Goal: Information Seeking & Learning: Learn about a topic

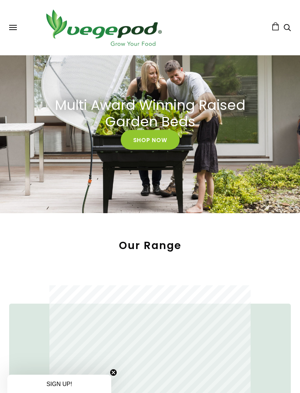
click at [15, 26] on button at bounding box center [13, 27] width 8 height 5
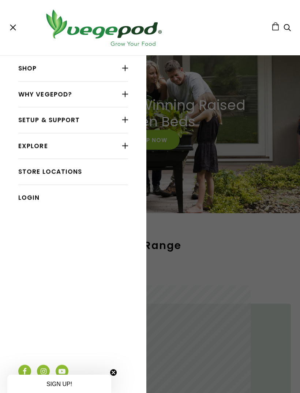
click at [128, 71] on div at bounding box center [125, 68] width 6 height 10
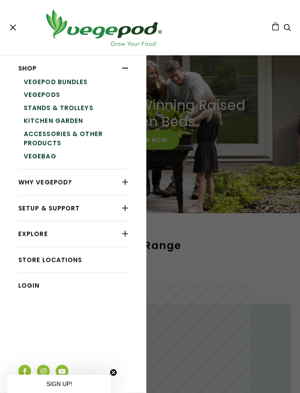
click at [128, 207] on div at bounding box center [125, 208] width 6 height 10
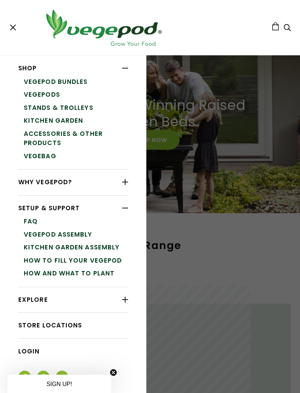
click at [100, 270] on link "How and What to Plant" at bounding box center [76, 273] width 104 height 13
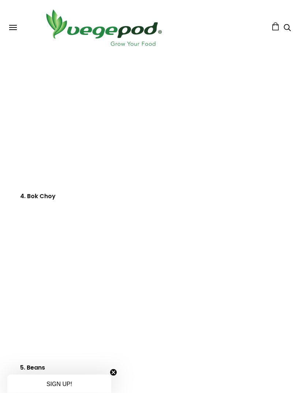
scroll to position [799, 0]
click at [18, 26] on div "Shop Vegepod Bundles Vegepods Stands & Trolleys Kitchen Garden Accessories & Ot…" at bounding box center [150, 27] width 282 height 41
click at [14, 30] on span at bounding box center [13, 29] width 8 height 1
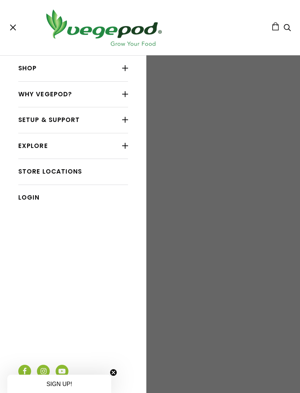
click at [128, 68] on div at bounding box center [125, 68] width 6 height 10
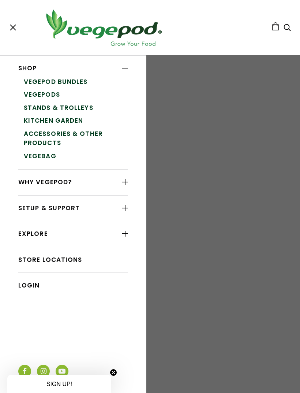
click at [75, 85] on link "Vegepod Bundles" at bounding box center [76, 81] width 104 height 13
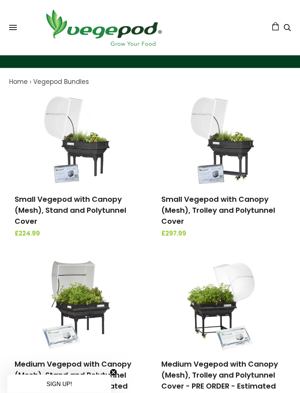
scroll to position [59, 0]
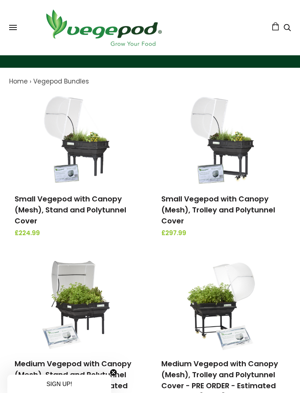
click at [106, 147] on img at bounding box center [76, 139] width 77 height 91
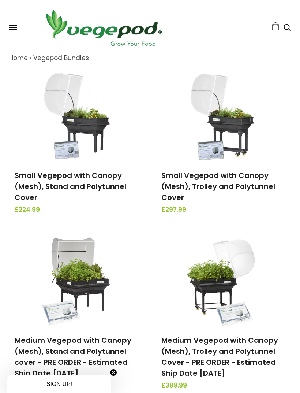
click at [15, 27] on span at bounding box center [13, 27] width 8 height 1
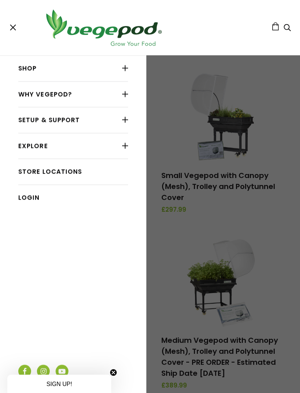
click at [127, 99] on div at bounding box center [125, 94] width 6 height 10
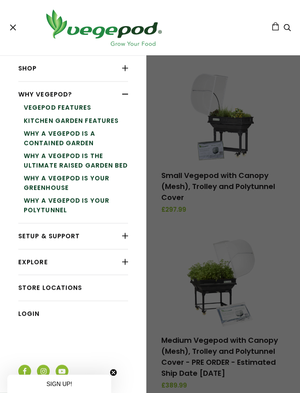
click at [108, 179] on link "Why a Vegepod is your Greenhouse" at bounding box center [76, 183] width 104 height 22
click at [128, 237] on div at bounding box center [125, 236] width 6 height 10
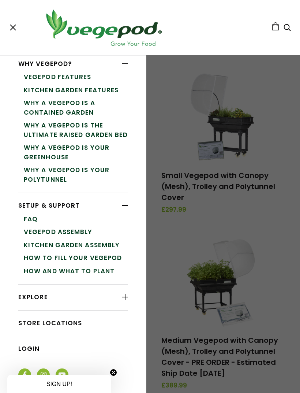
scroll to position [30, 0]
click at [103, 267] on link "How and What to Plant" at bounding box center [76, 271] width 104 height 13
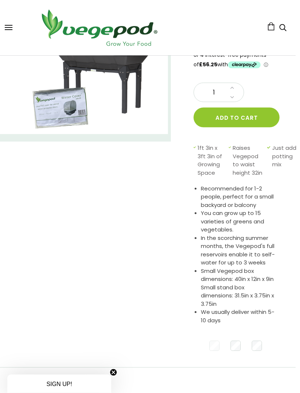
scroll to position [0, 4]
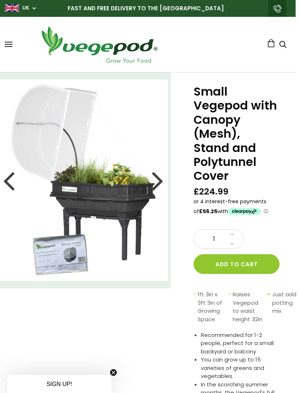
click at [160, 178] on div at bounding box center [158, 180] width 12 height 33
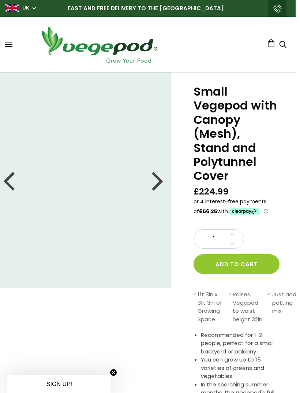
click at [153, 186] on div at bounding box center [158, 180] width 12 height 33
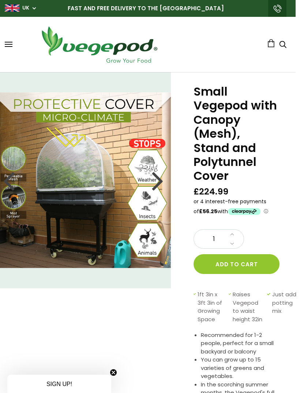
click at [163, 182] on div at bounding box center [158, 180] width 12 height 33
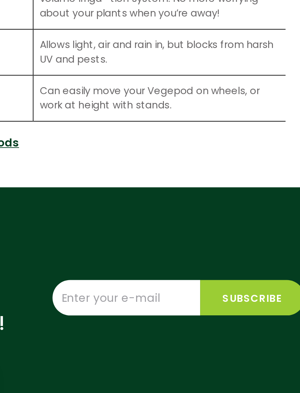
scroll to position [1159, 0]
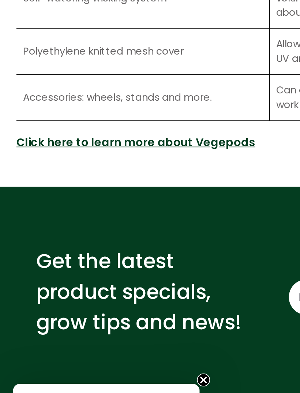
click at [128, 235] on link "Click here to learn more about Vegepods" at bounding box center [75, 240] width 133 height 10
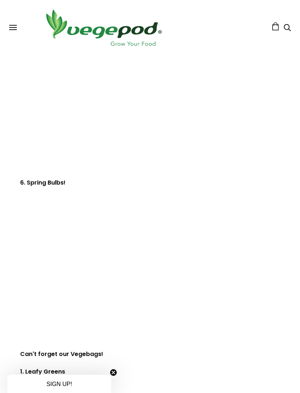
scroll to position [1170, 0]
click at [116, 370] on circle "Close teaser" at bounding box center [113, 372] width 7 height 7
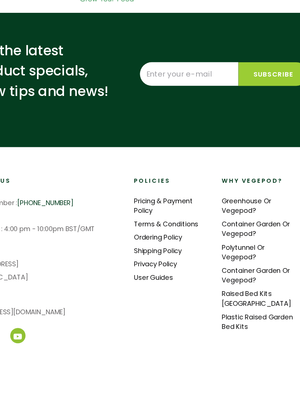
scroll to position [1872, 1]
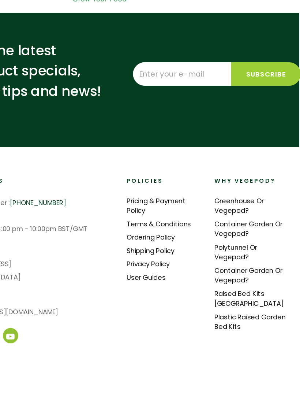
click at [229, 286] on link "Raised Bed Kits [GEOGRAPHIC_DATA]" at bounding box center [258, 294] width 58 height 16
